Goal: Information Seeking & Learning: Learn about a topic

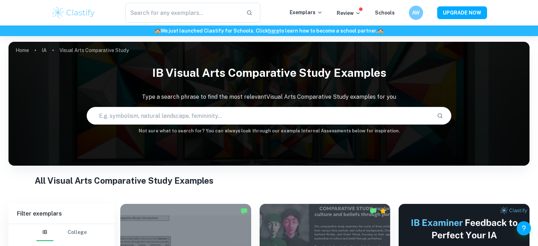
scroll to position [160, 0]
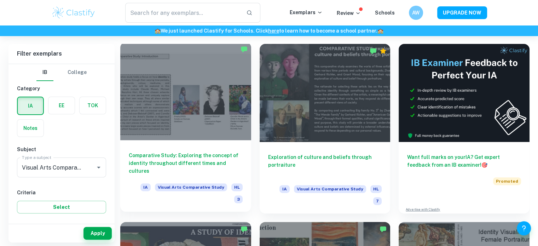
click at [222, 111] on div at bounding box center [185, 91] width 131 height 98
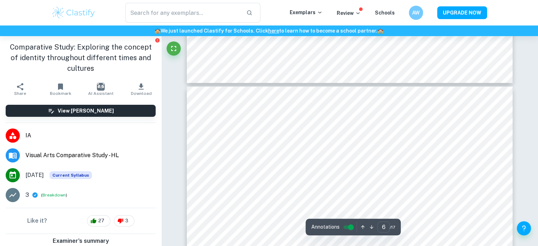
scroll to position [1231, 0]
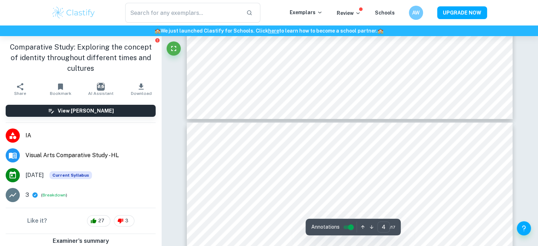
type input "3"
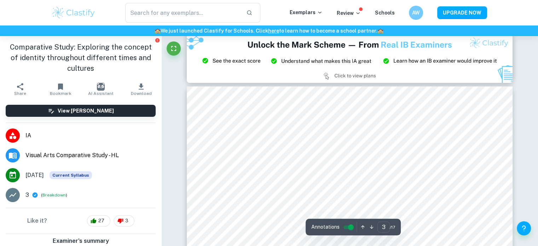
scroll to position [529, 0]
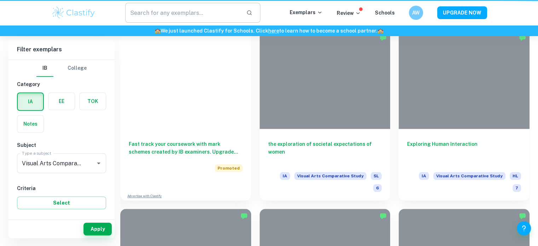
scroll to position [160, 0]
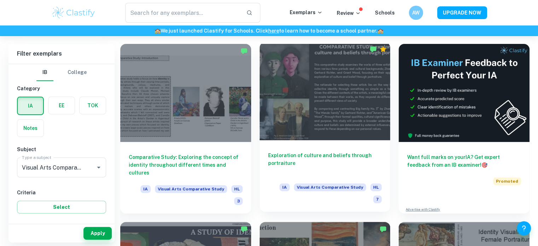
click at [325, 154] on h6 "Exploration of culture and beliefs through portraiture" at bounding box center [325, 162] width 114 height 23
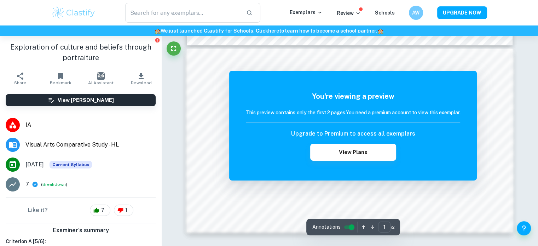
scroll to position [216, 0]
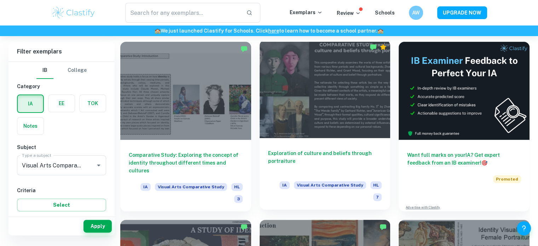
scroll to position [151, 0]
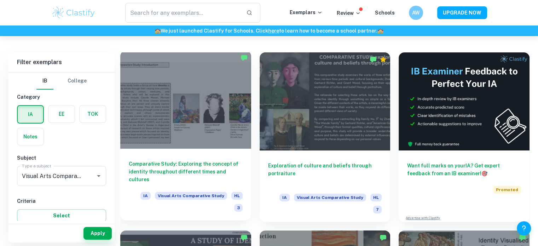
click at [233, 98] on div at bounding box center [185, 100] width 131 height 98
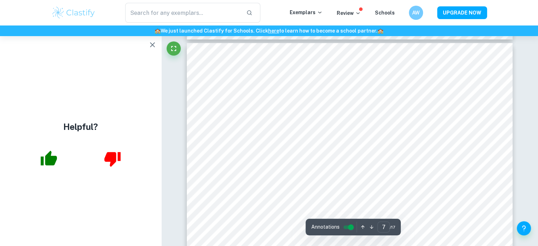
scroll to position [1467, 0]
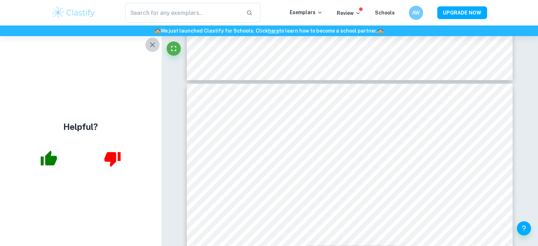
click at [151, 44] on icon "button" at bounding box center [152, 44] width 5 height 5
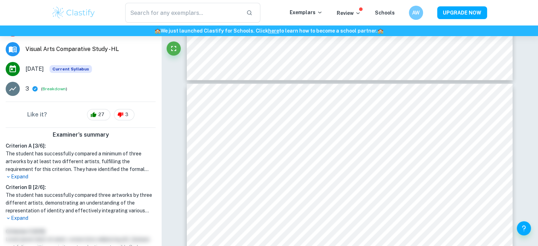
click at [15, 178] on p "Expand" at bounding box center [81, 176] width 150 height 7
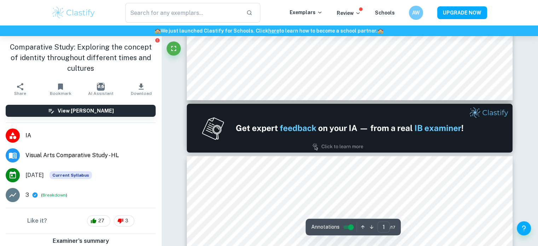
scroll to position [0, 0]
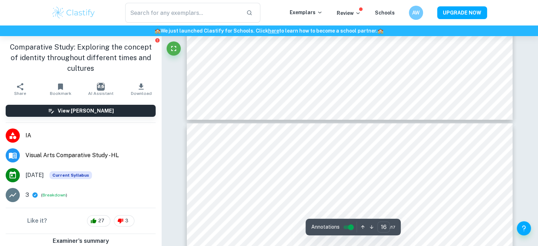
type input "17"
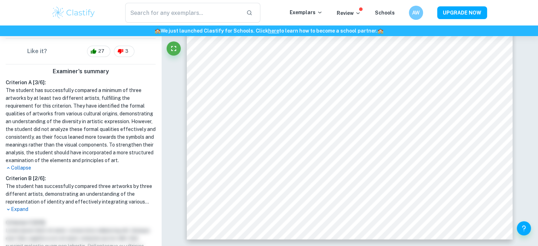
scroll to position [168, 0]
click at [23, 214] on p "Expand" at bounding box center [81, 210] width 150 height 7
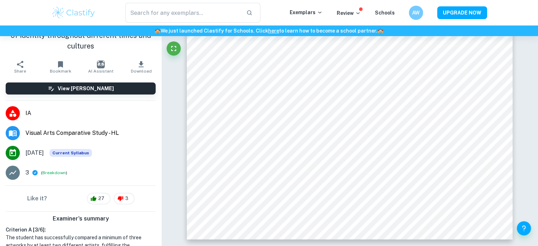
scroll to position [0, 0]
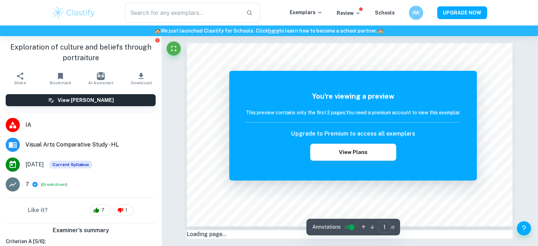
scroll to position [216, 0]
